Goal: Transaction & Acquisition: Purchase product/service

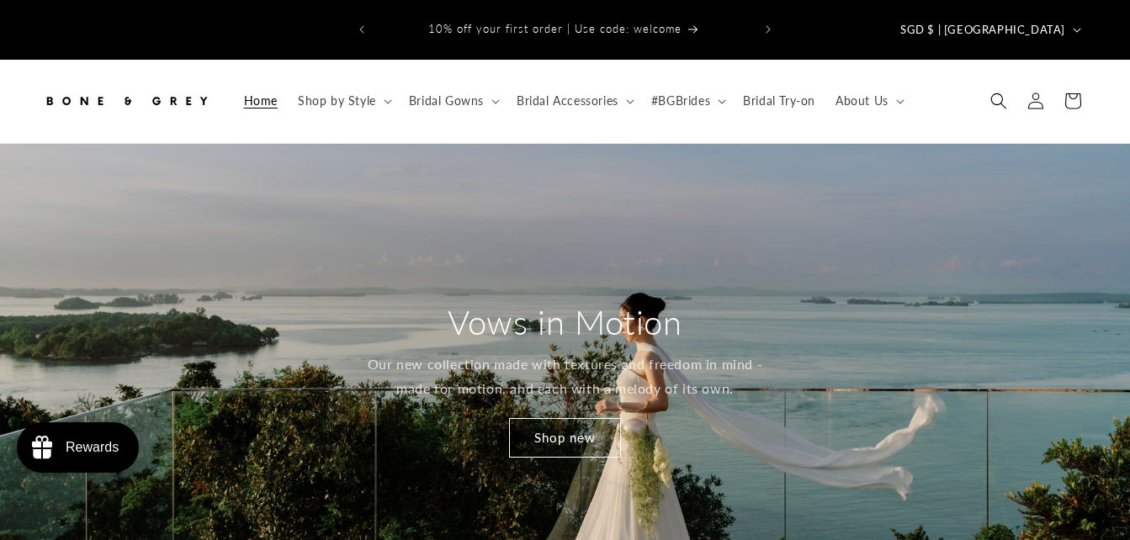
click at [761, 414] on div "Vows in Motion Our new collection made with textures and freedom in mind - made…" at bounding box center [565, 379] width 458 height 225
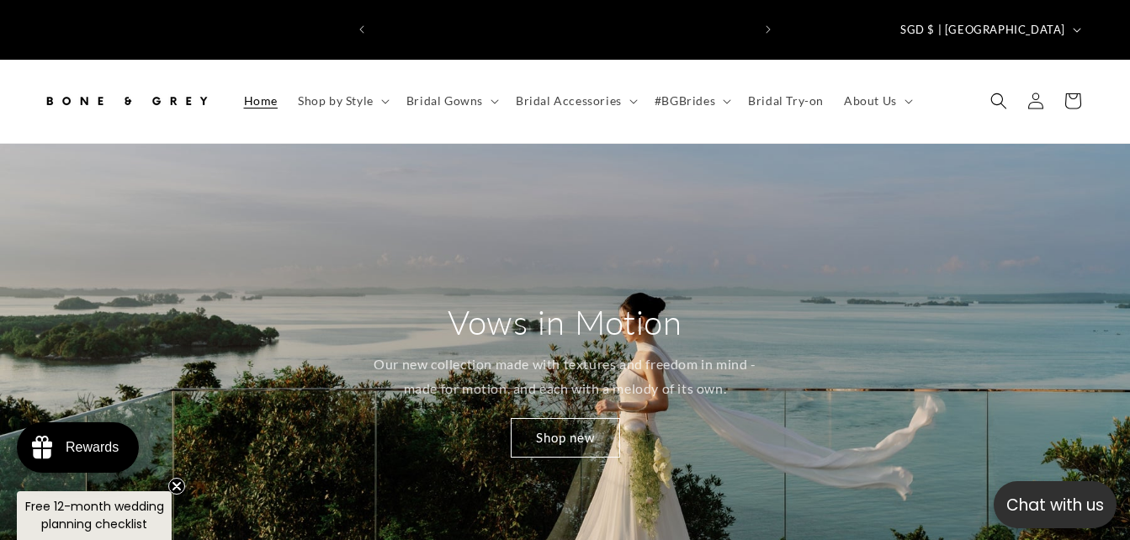
scroll to position [0, 376]
click at [437, 85] on summary "Bridal Gowns" at bounding box center [450, 100] width 109 height 35
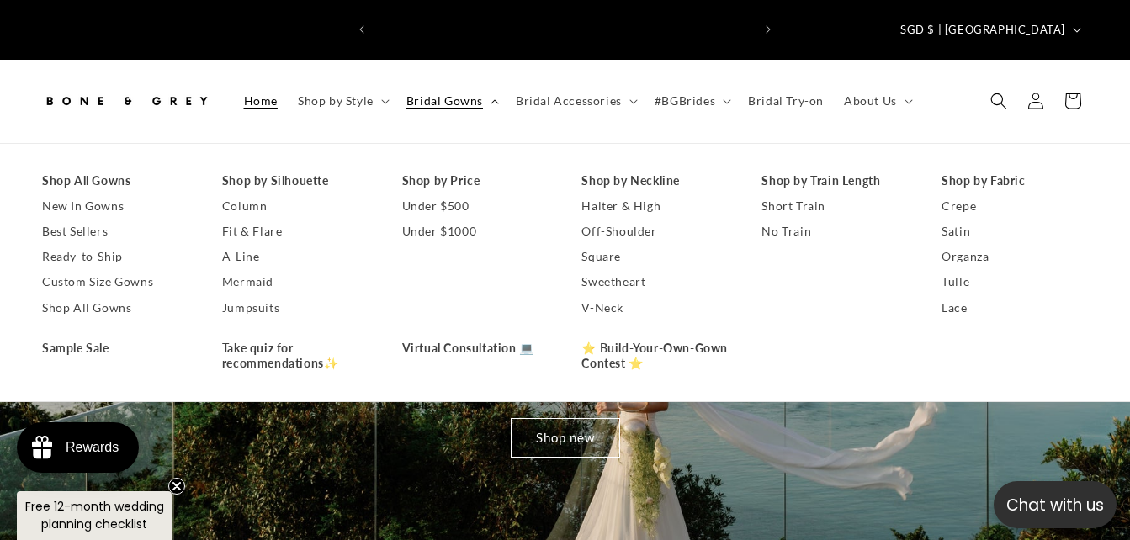
scroll to position [0, 752]
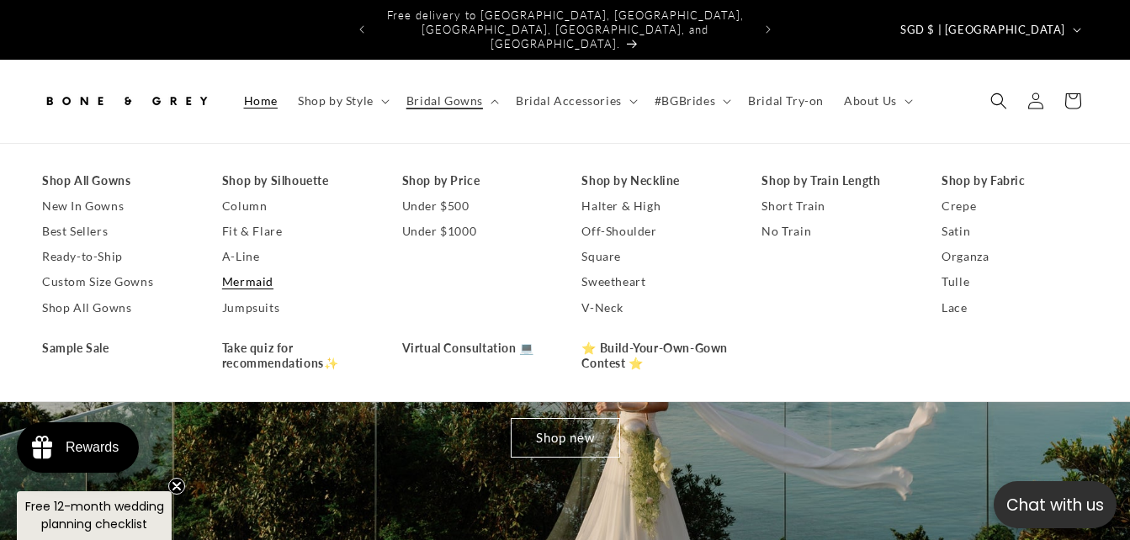
click at [255, 269] on link "Mermaid" at bounding box center [295, 281] width 146 height 25
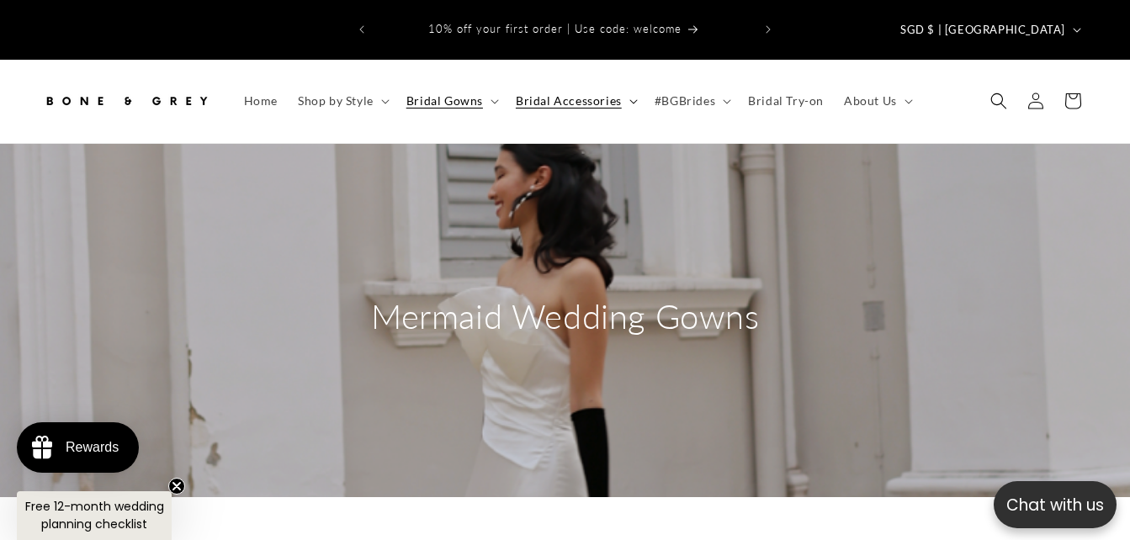
click at [603, 93] on span "Bridal Accessories" at bounding box center [569, 100] width 106 height 15
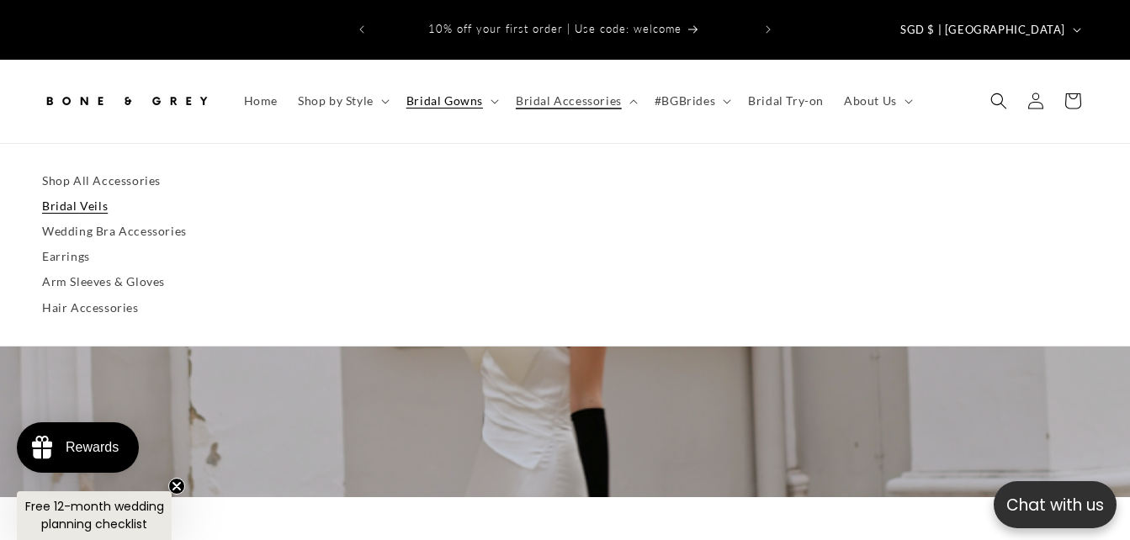
click at [109, 193] on link "Bridal Veils" at bounding box center [565, 205] width 1046 height 25
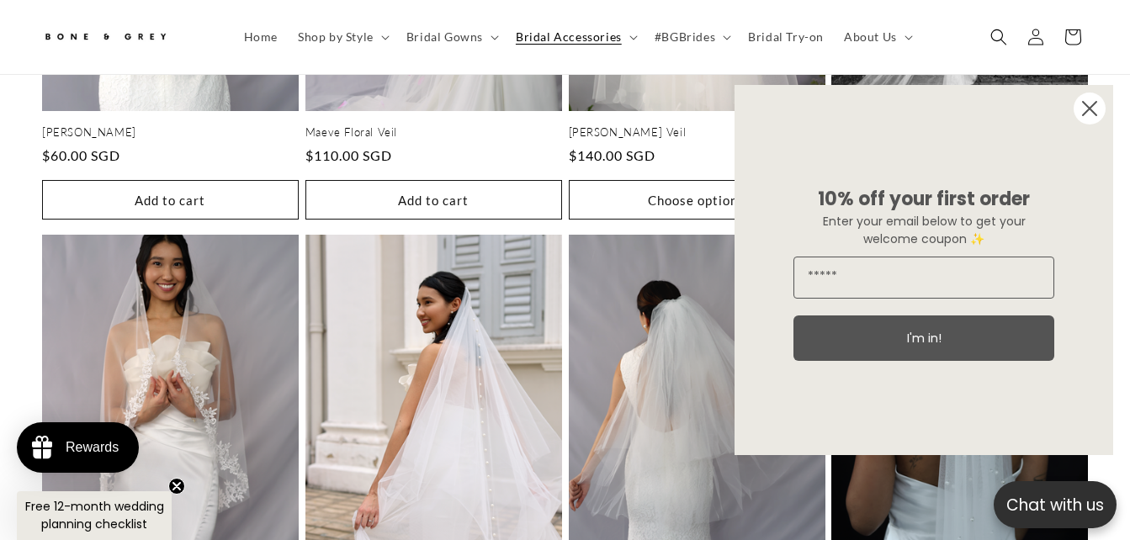
scroll to position [0, 376]
click at [1087, 105] on icon "Close dialog" at bounding box center [1089, 108] width 13 height 13
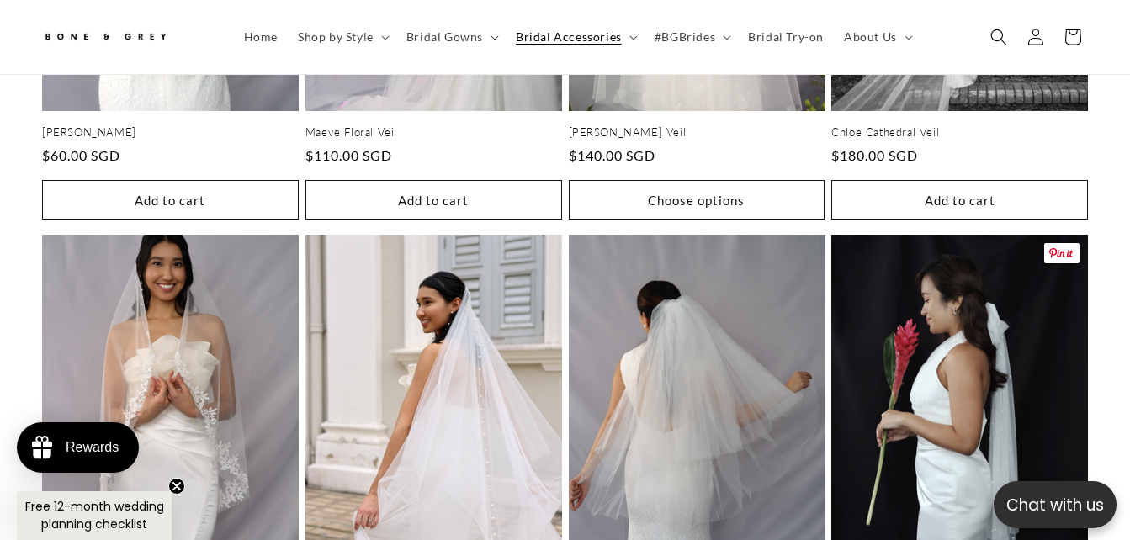
scroll to position [0, 752]
